Goal: Task Accomplishment & Management: Complete application form

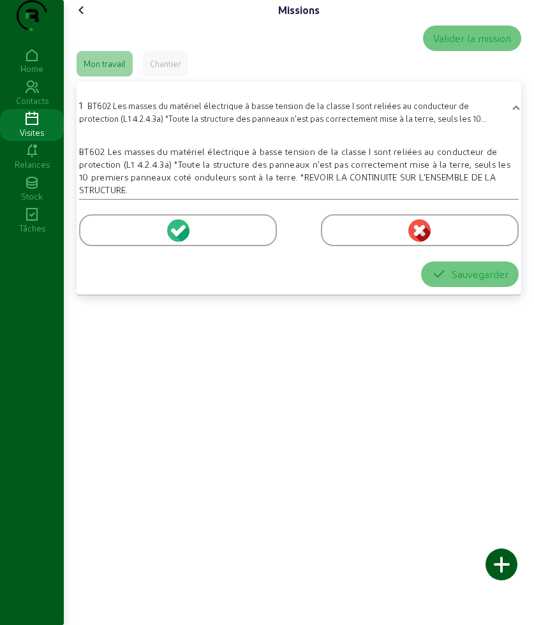
click at [113, 246] on div at bounding box center [178, 230] width 198 height 32
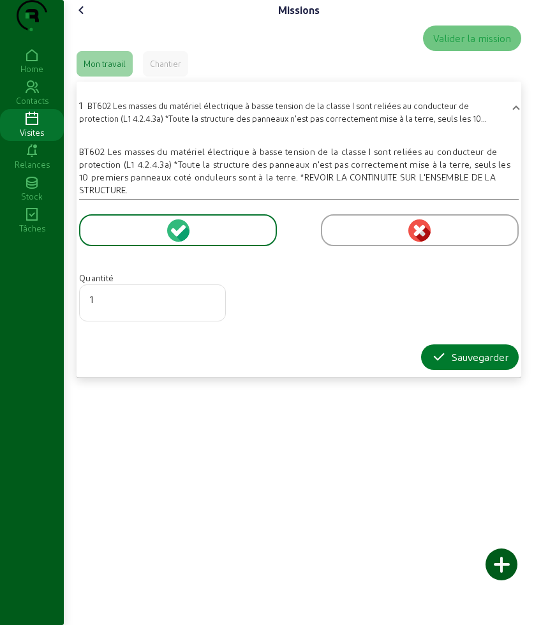
click at [436, 365] on icon "button" at bounding box center [438, 356] width 15 height 15
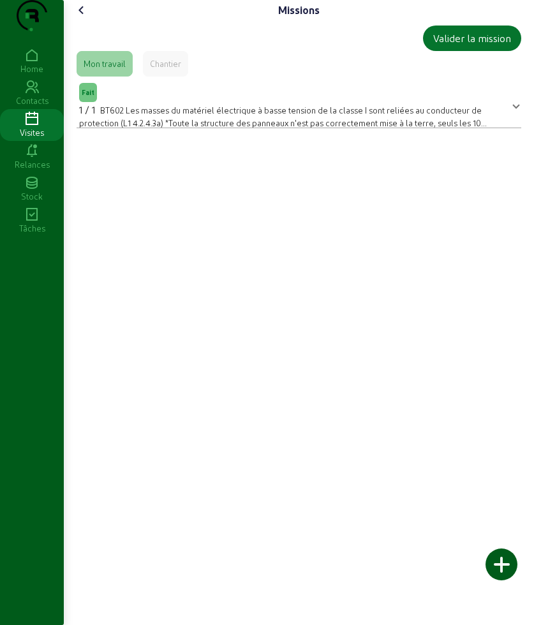
click at [238, 497] on div "Missions Valider la mission Mon travail Chantier Fait 1 / 1 BT602 Les masses du…" at bounding box center [299, 312] width 470 height 625
click at [80, 18] on icon at bounding box center [81, 10] width 15 height 15
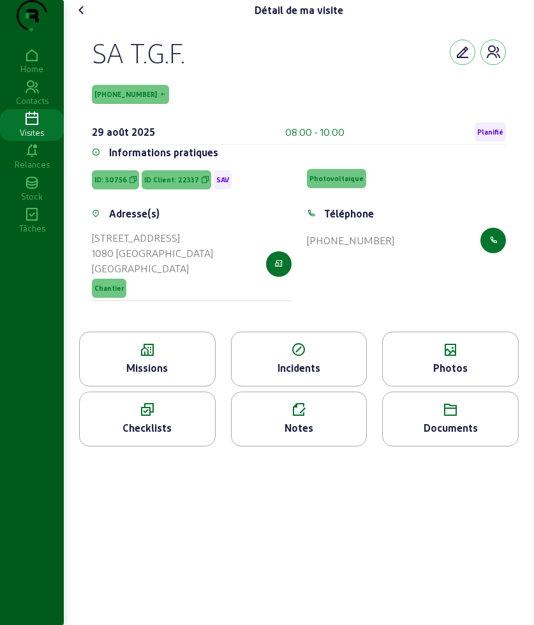
drag, startPoint x: 87, startPoint y: 68, endPoint x: 214, endPoint y: 89, distance: 128.6
click at [214, 89] on div "SA T.G.F. [PHONE_NUMBER] [DATE] 08:00 - 10:00 Planifié Informations pratiques I…" at bounding box center [299, 175] width 444 height 311
copy div "SA T.G.F."
click at [497, 358] on icon at bounding box center [450, 349] width 135 height 15
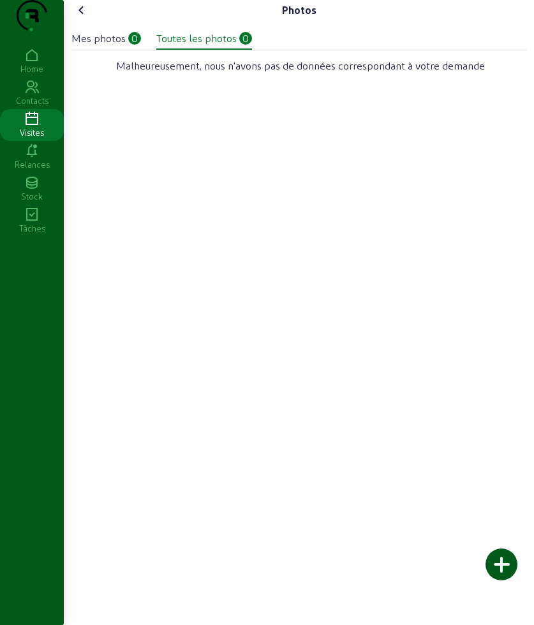
click at [497, 562] on div at bounding box center [501, 564] width 32 height 32
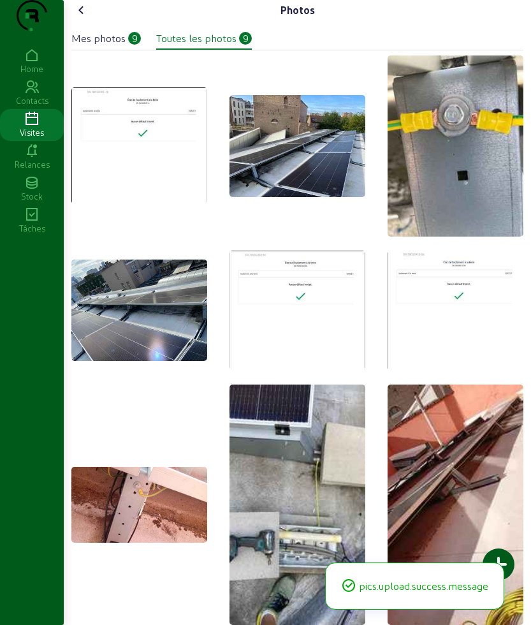
click at [83, 18] on icon at bounding box center [81, 10] width 15 height 15
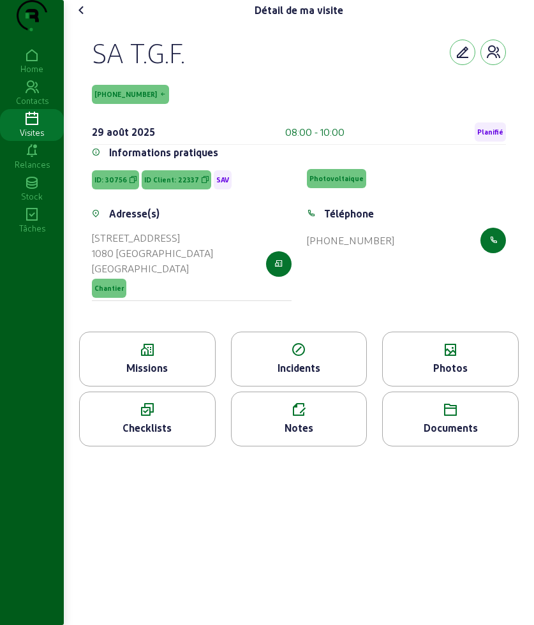
click at [309, 435] on div "Notes" at bounding box center [298, 427] width 135 height 15
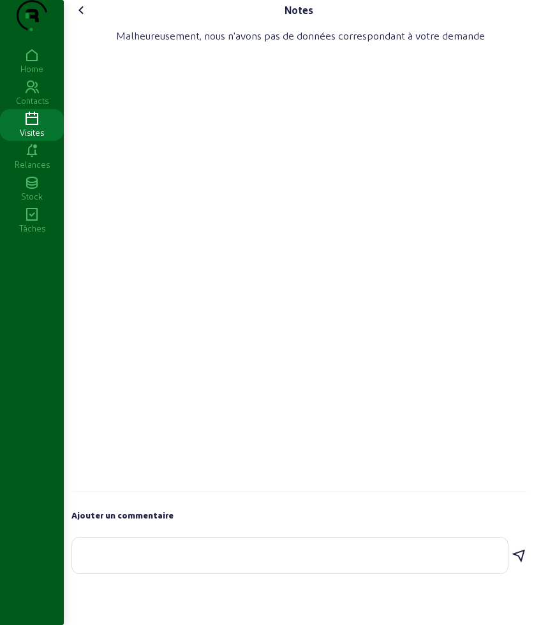
click at [186, 560] on textarea at bounding box center [289, 552] width 415 height 15
type textarea "La terre a bien ete conecte a la structure"
click at [521, 564] on icon at bounding box center [518, 555] width 15 height 15
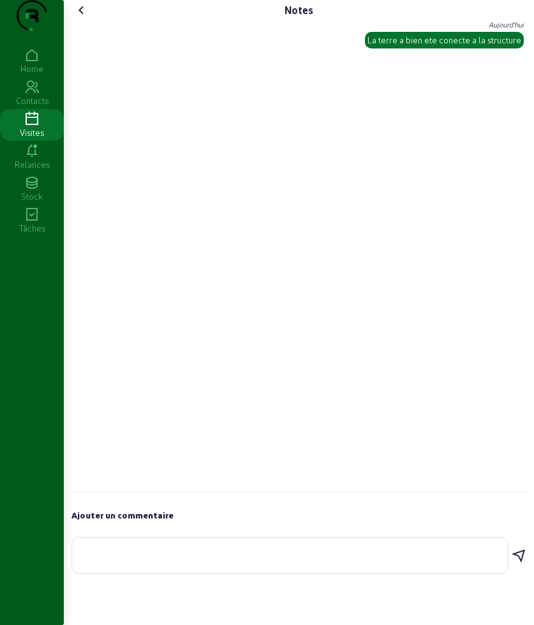
click at [89, 18] on icon at bounding box center [81, 10] width 15 height 15
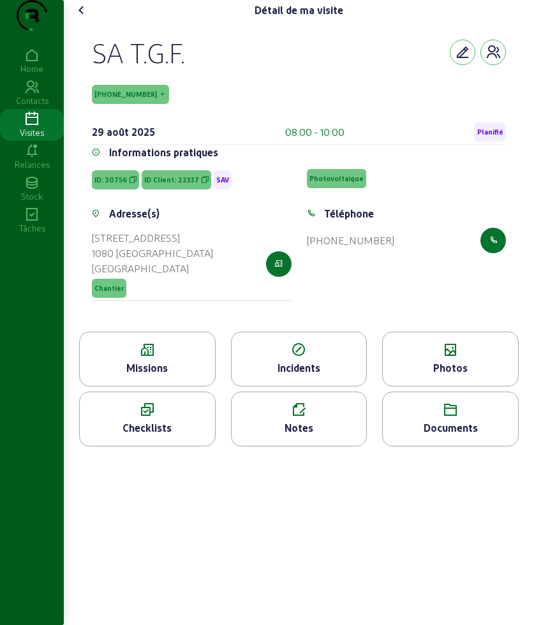
click at [89, 18] on icon at bounding box center [81, 10] width 15 height 15
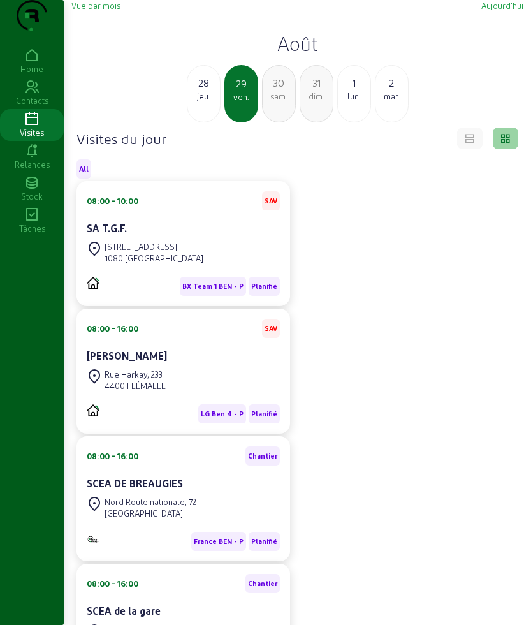
click at [287, 91] on div "30" at bounding box center [279, 82] width 33 height 15
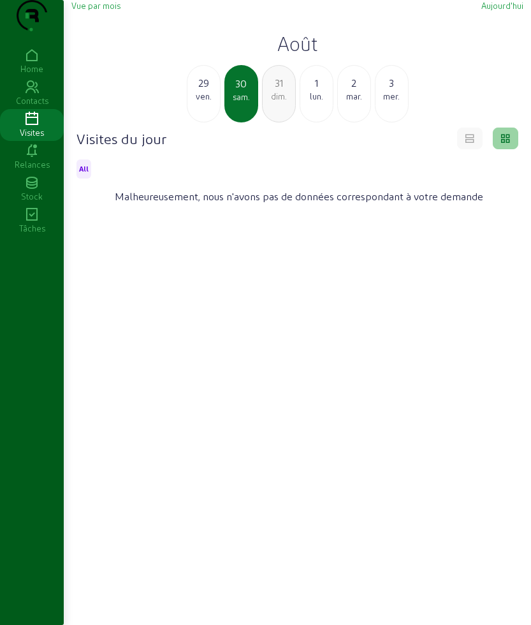
click at [317, 91] on div "1" at bounding box center [316, 82] width 33 height 15
